Goal: Share content: Share content

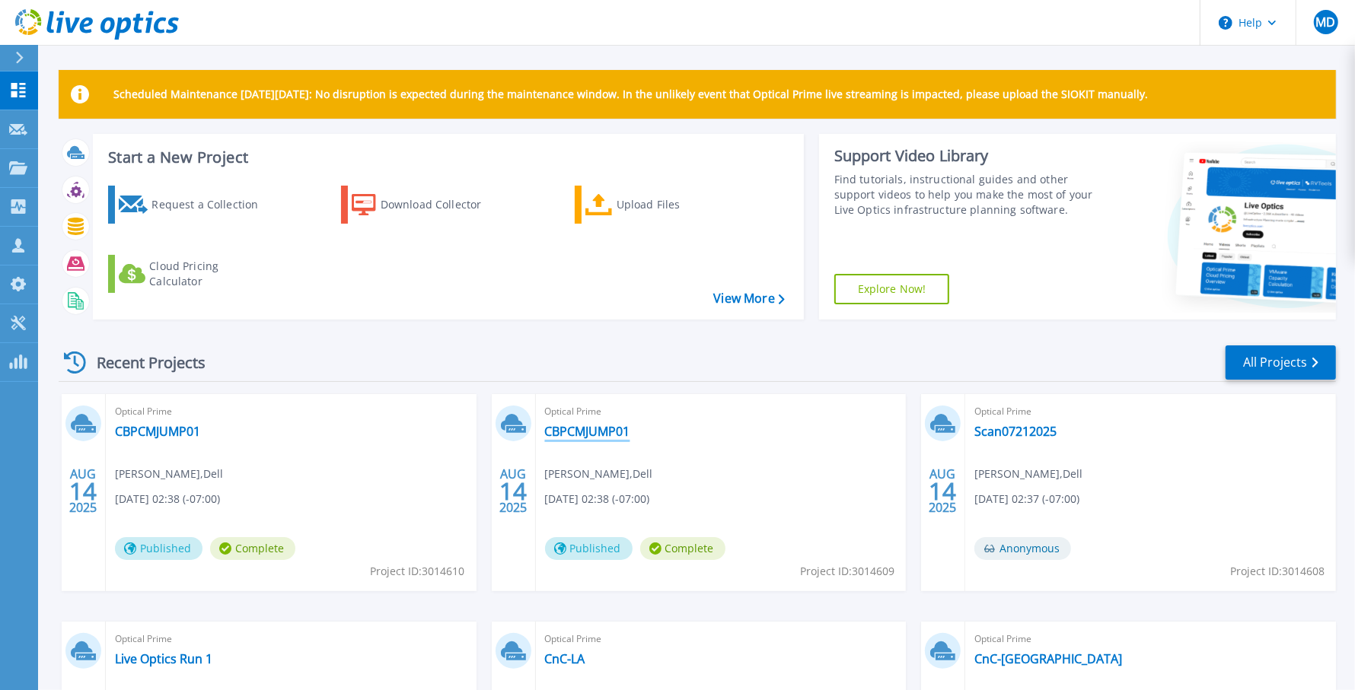
click at [574, 432] on link "CBPCMJUMP01" at bounding box center [587, 431] width 85 height 15
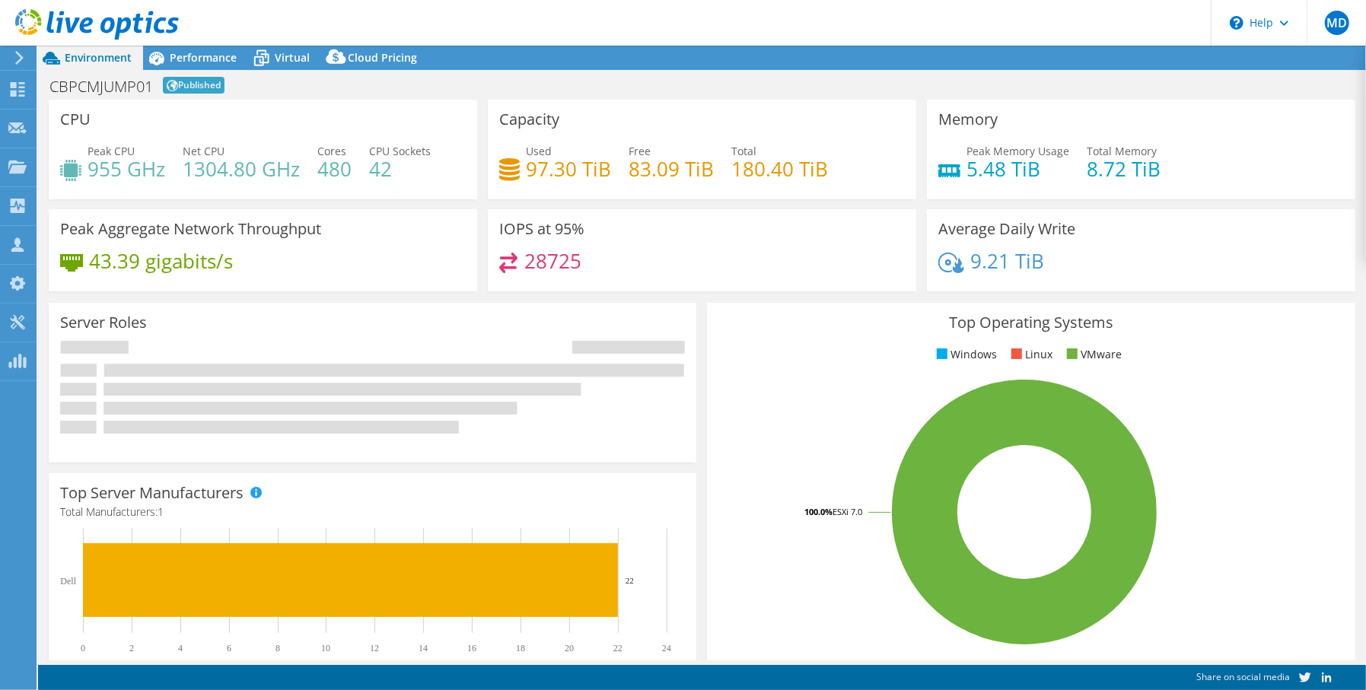
select select "USWest"
select select "USD"
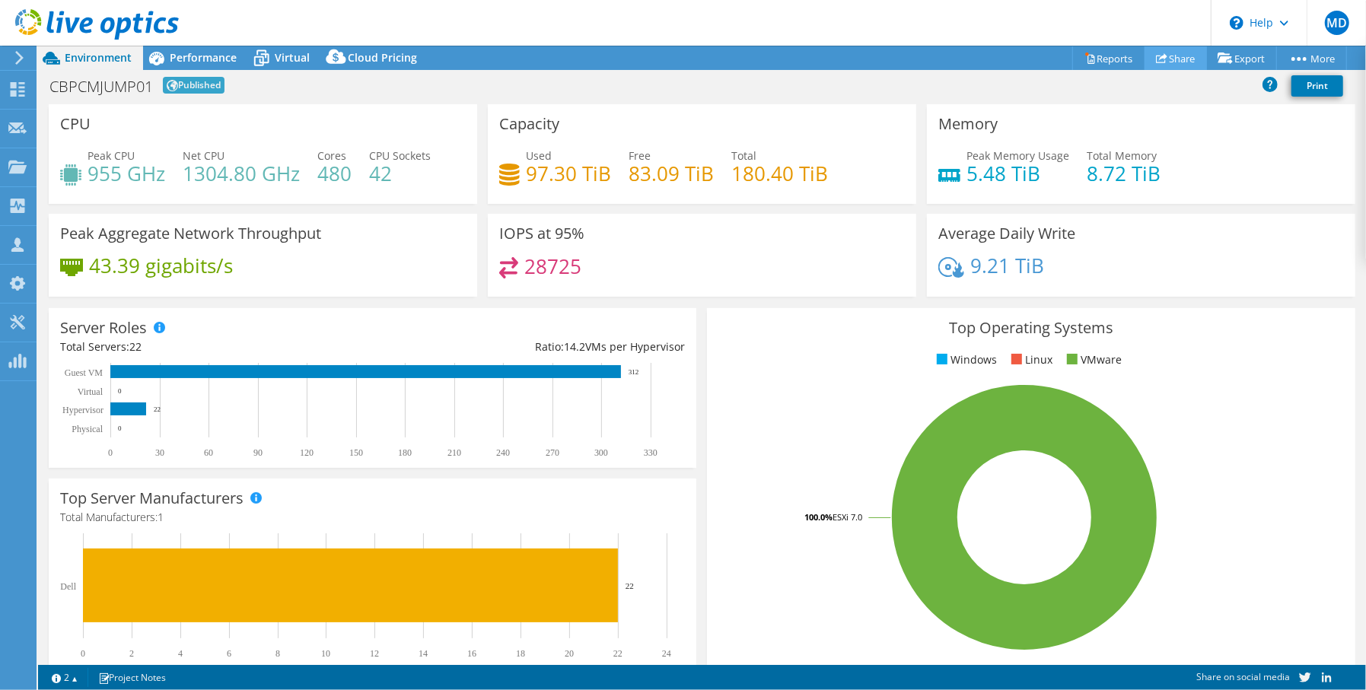
click at [1168, 65] on link "Share" at bounding box center [1176, 58] width 62 height 24
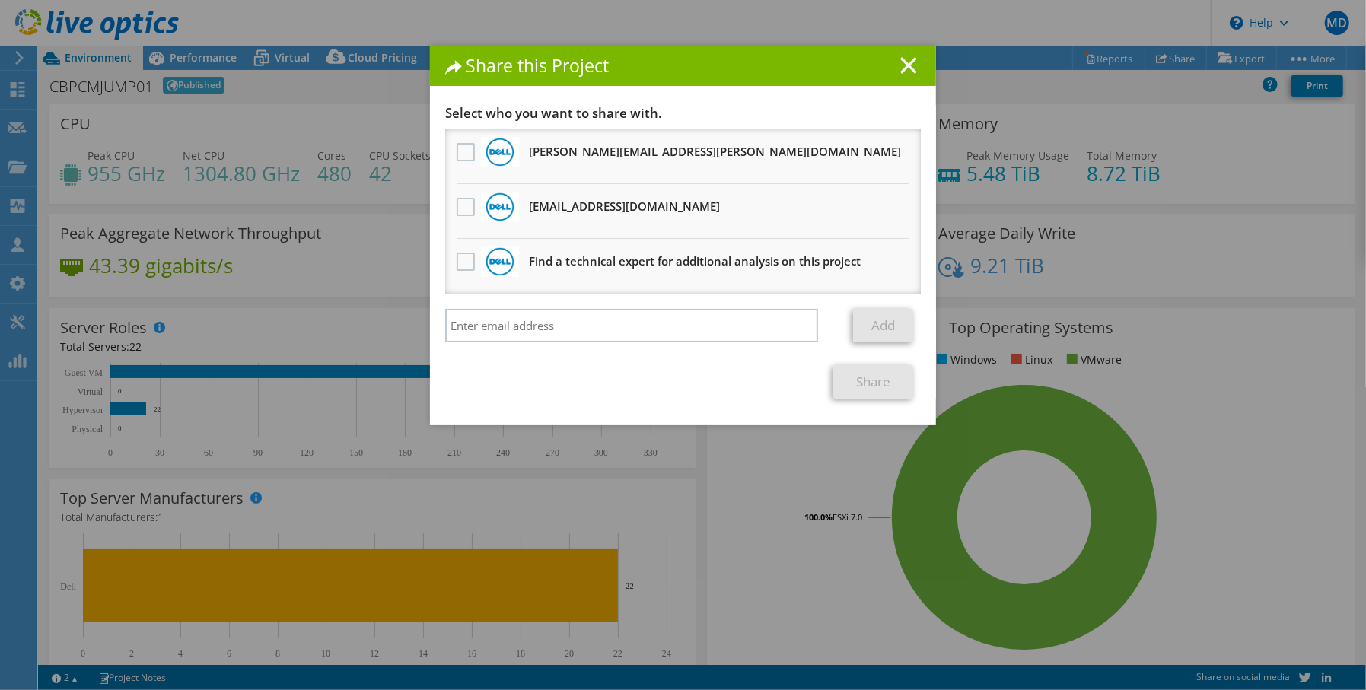
click at [907, 70] on line at bounding box center [908, 65] width 15 height 15
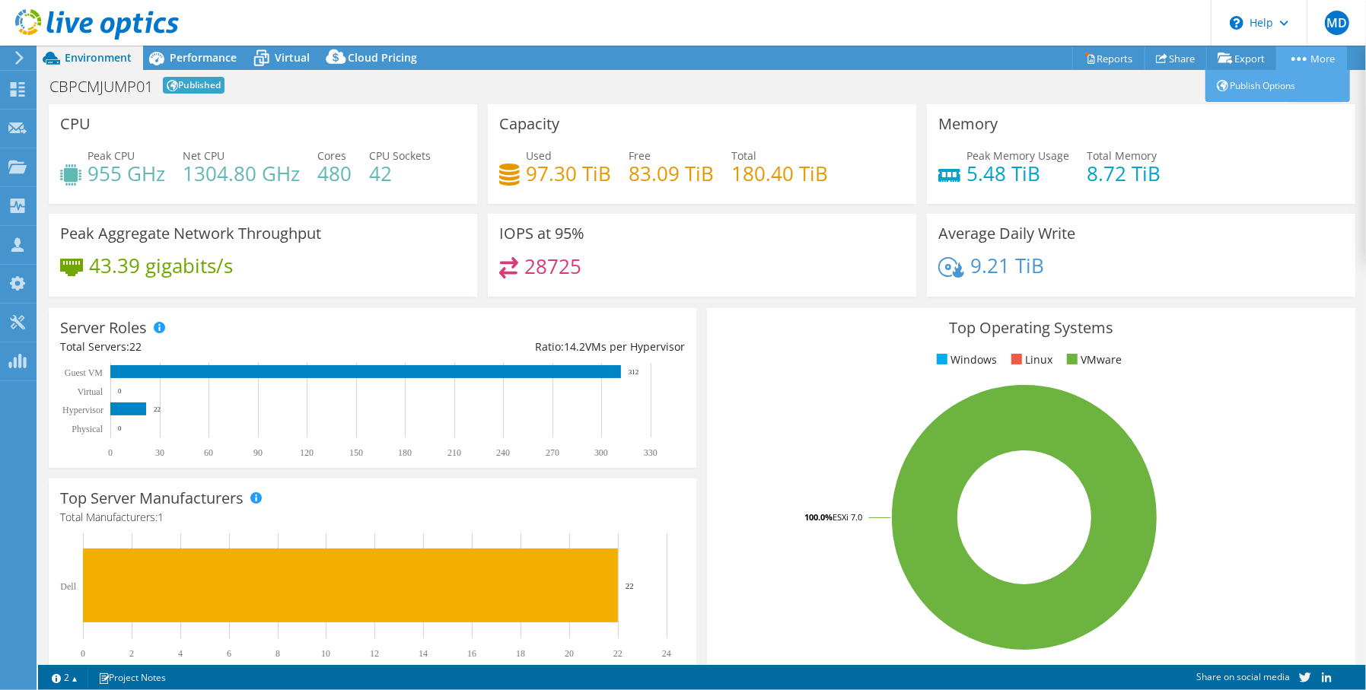
click at [1304, 57] on icon at bounding box center [1299, 59] width 15 height 4
click at [1258, 94] on link "Publish Options" at bounding box center [1278, 86] width 145 height 32
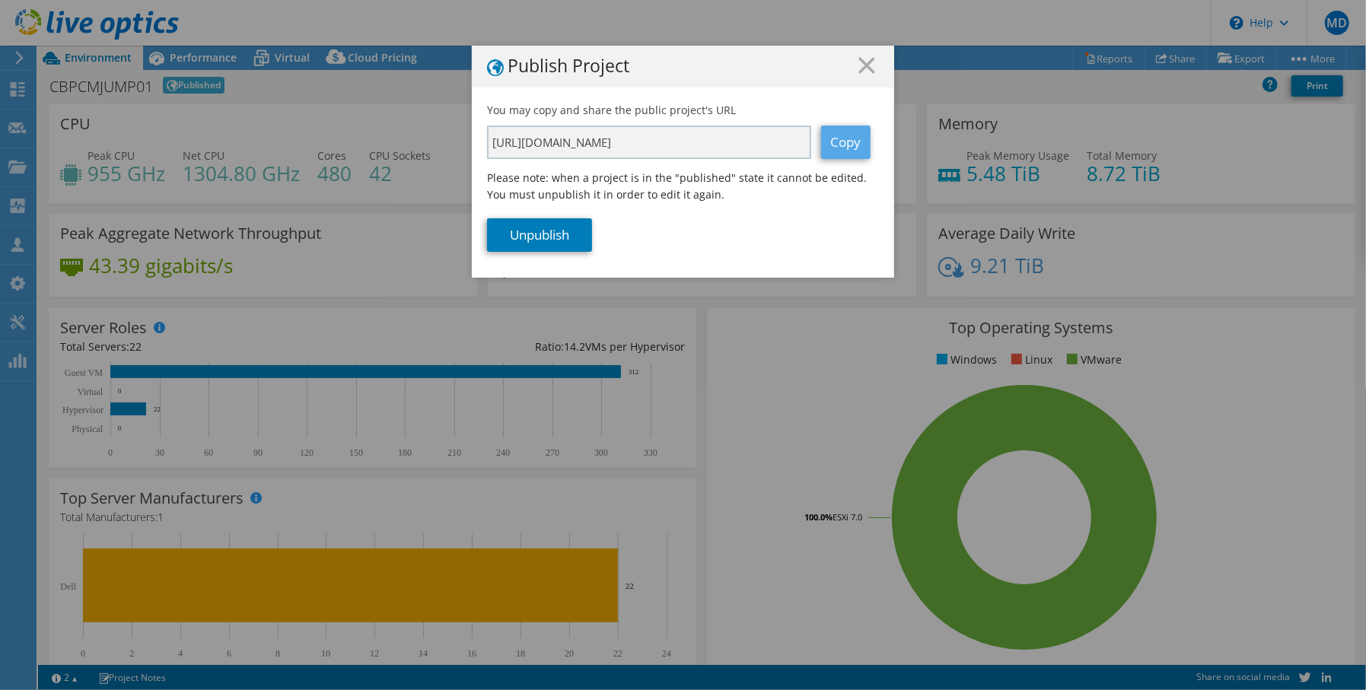
click at [837, 142] on link "Copy" at bounding box center [845, 142] width 49 height 33
click at [866, 59] on line at bounding box center [866, 65] width 15 height 15
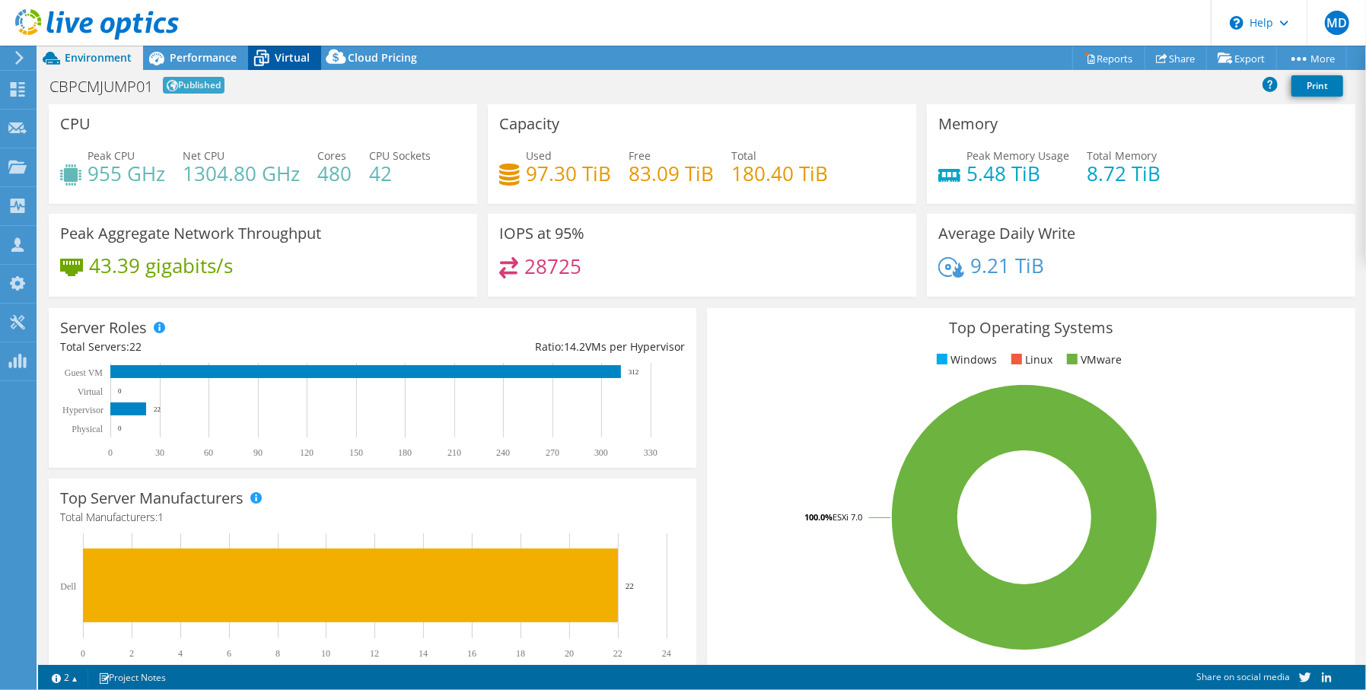
click at [263, 56] on icon at bounding box center [261, 58] width 27 height 27
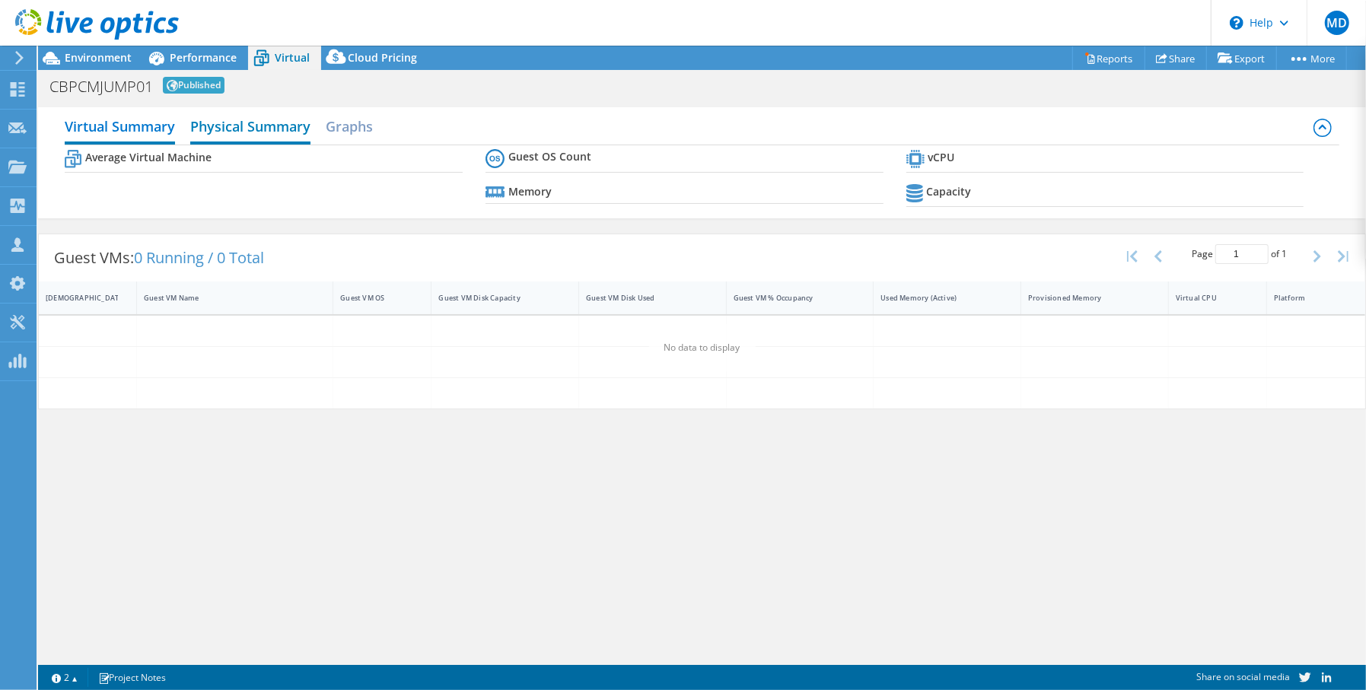
click at [248, 116] on h2 "Physical Summary" at bounding box center [250, 127] width 120 height 33
